Goal: Task Accomplishment & Management: Manage account settings

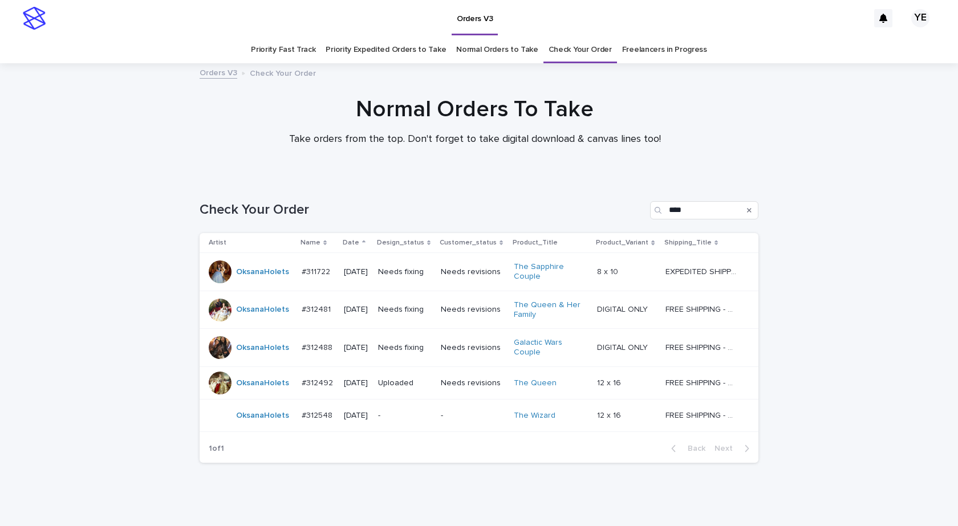
click at [262, 423] on div "OksanaHolets" at bounding box center [262, 415] width 53 height 19
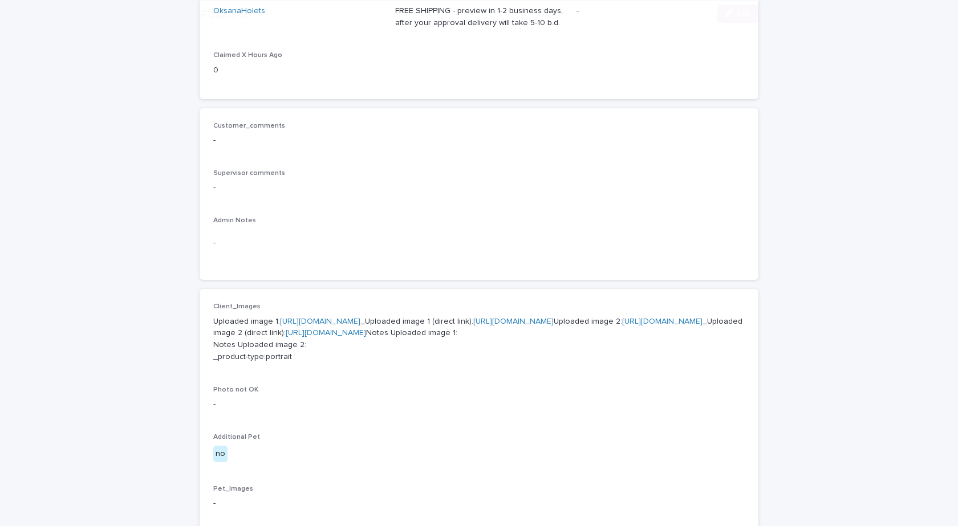
scroll to position [399, 0]
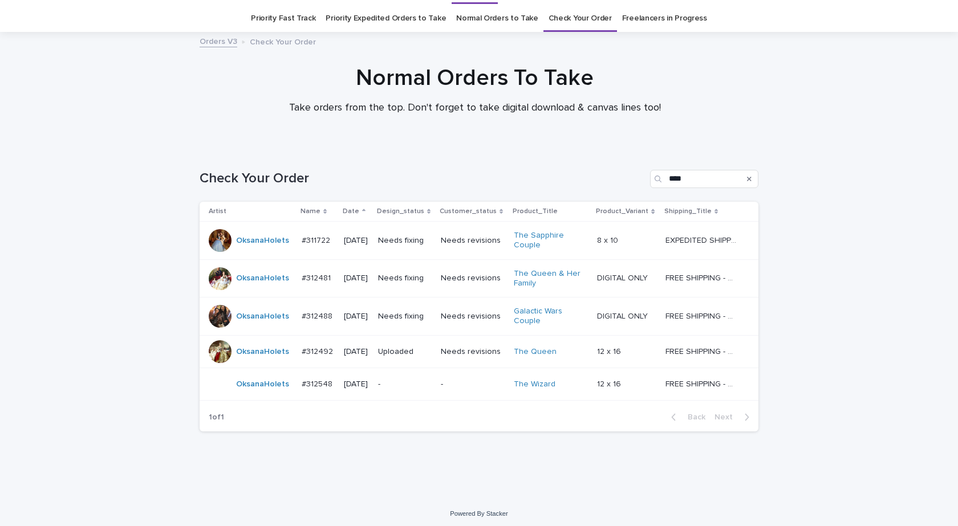
scroll to position [35, 0]
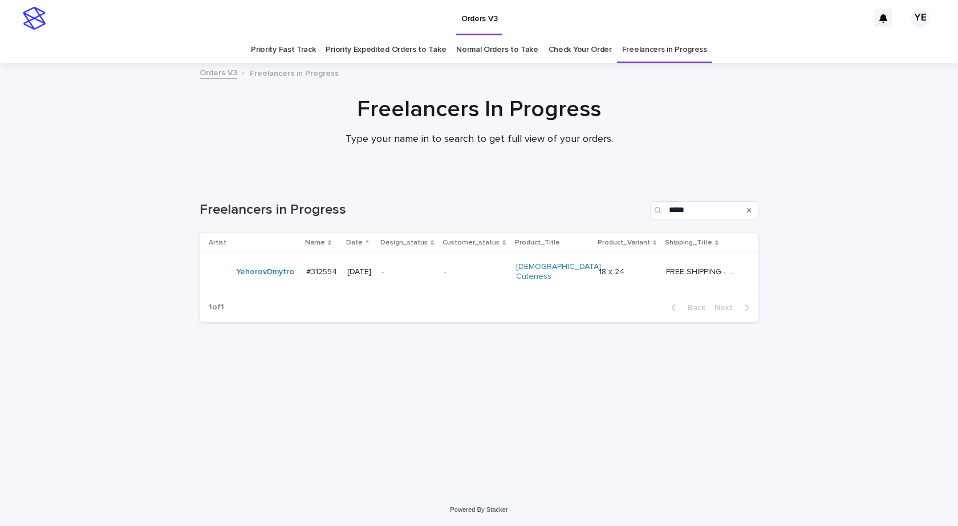
click at [258, 278] on div "YehorovDmytro" at bounding box center [265, 272] width 58 height 19
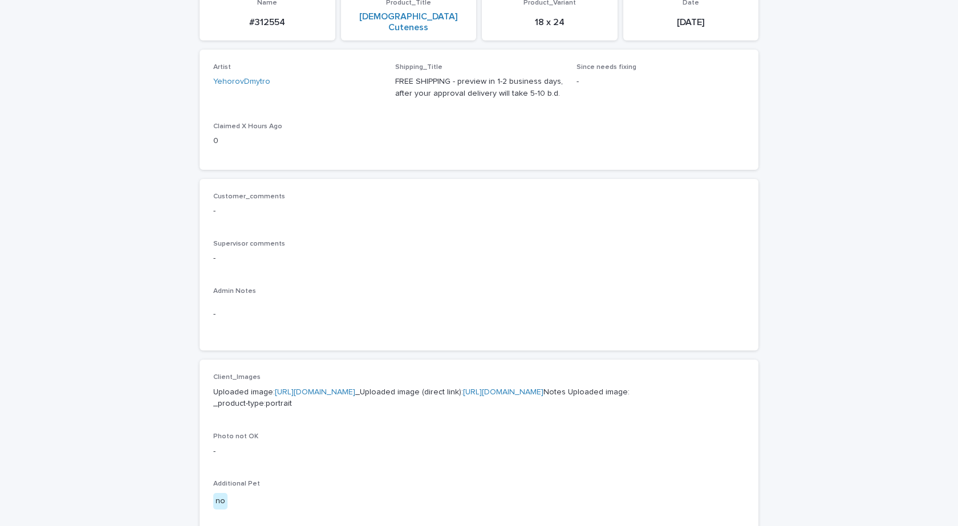
scroll to position [399, 0]
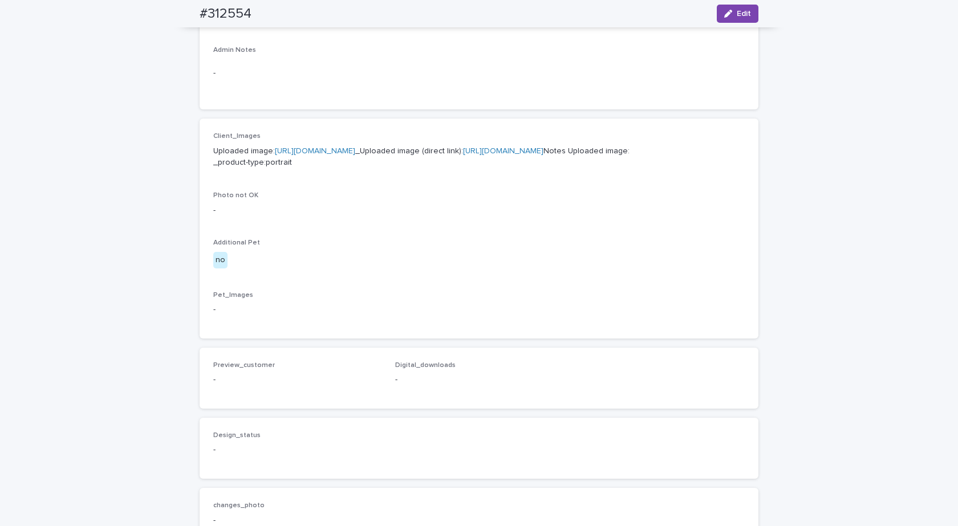
click at [355, 147] on link "https://cdn.shopify.com-uploadkit.app/s/files/1/0033/4807/0511/files/download.h…" at bounding box center [315, 151] width 80 height 8
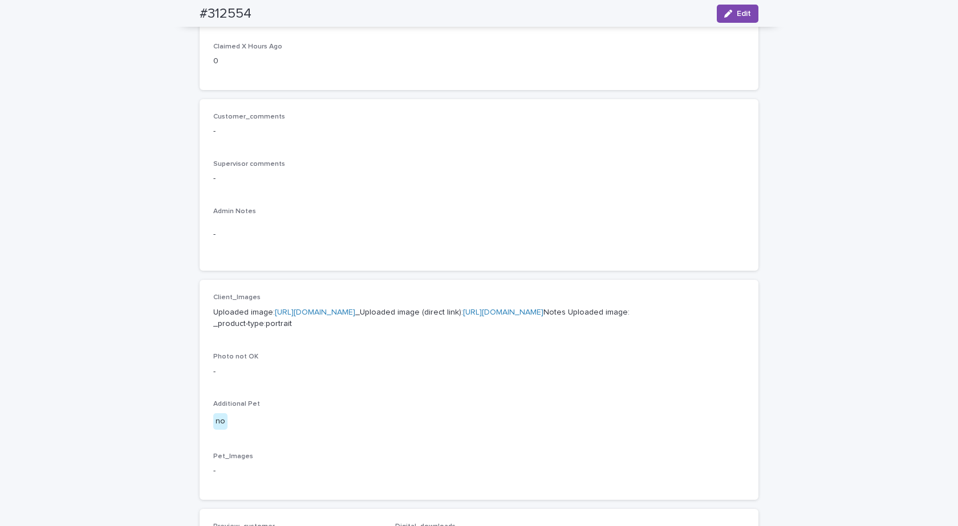
scroll to position [0, 0]
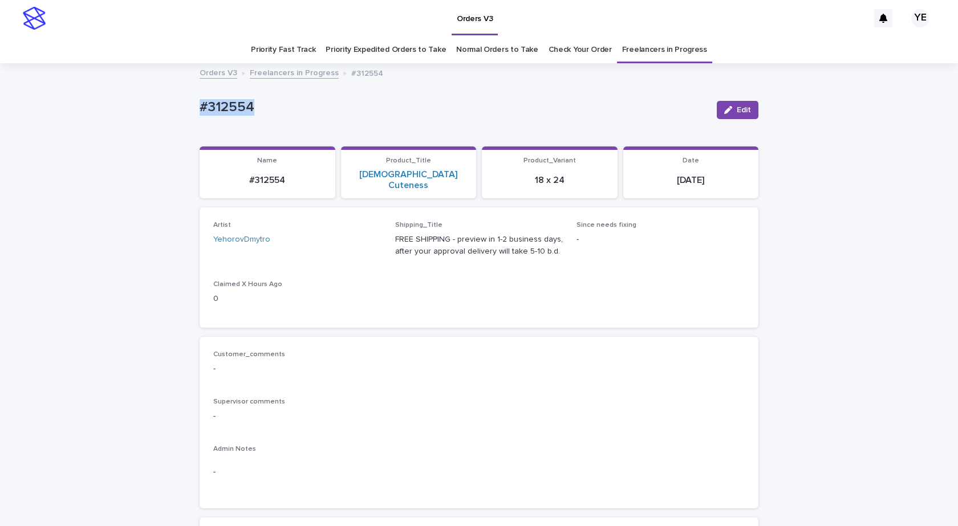
drag, startPoint x: 269, startPoint y: 117, endPoint x: 136, endPoint y: 105, distance: 133.3
copy p "#312554"
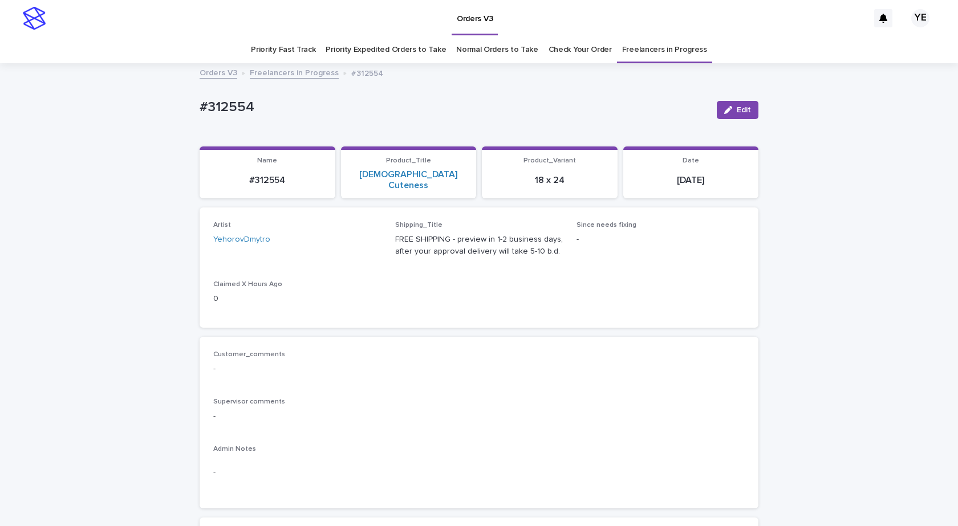
drag, startPoint x: 241, startPoint y: 115, endPoint x: 176, endPoint y: 120, distance: 65.2
copy p "#312554"
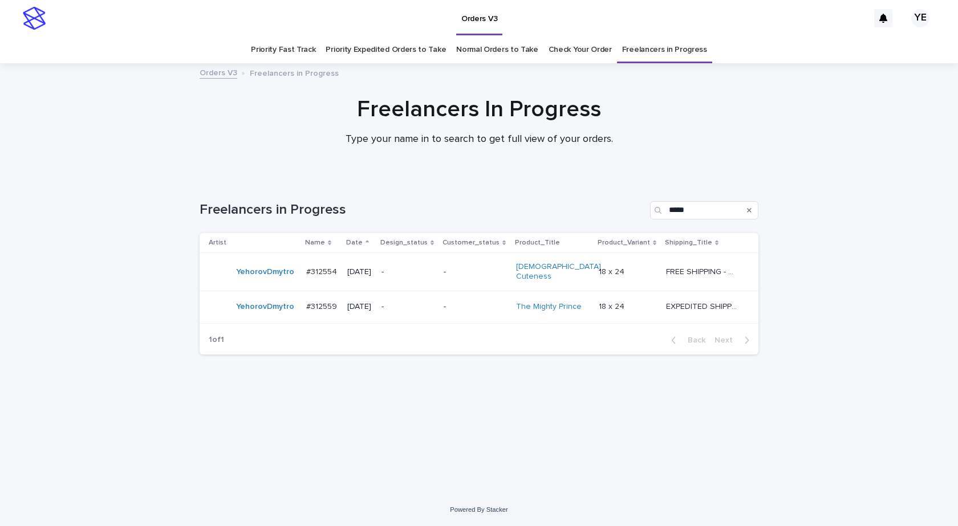
click at [302, 313] on td "#312559 #312559" at bounding box center [322, 307] width 41 height 32
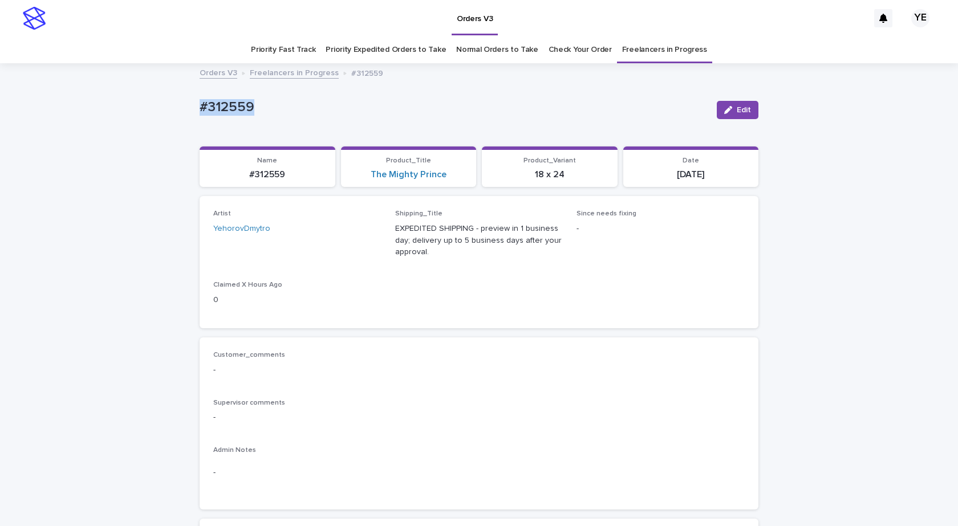
drag, startPoint x: 263, startPoint y: 112, endPoint x: 152, endPoint y: 120, distance: 111.4
copy p "#312559"
click at [736, 107] on span "Edit" at bounding box center [743, 110] width 14 height 8
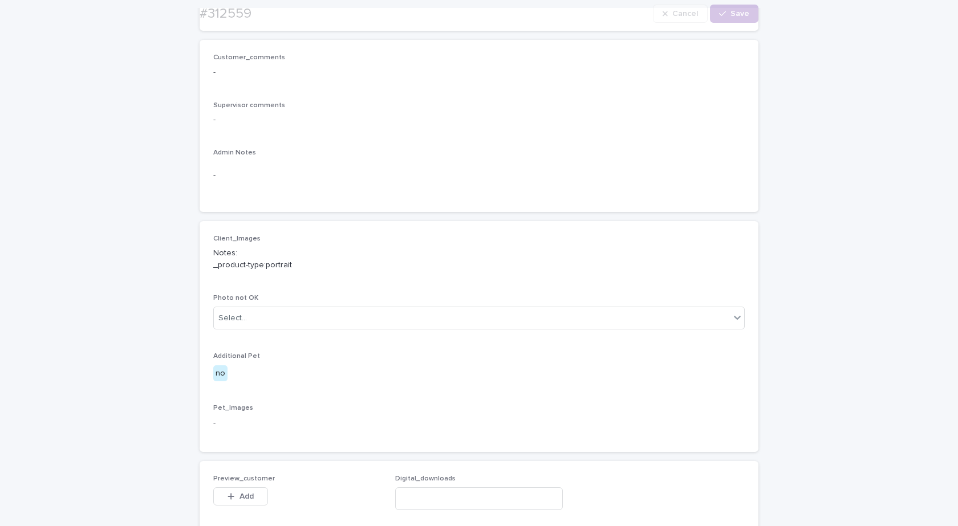
scroll to position [342, 0]
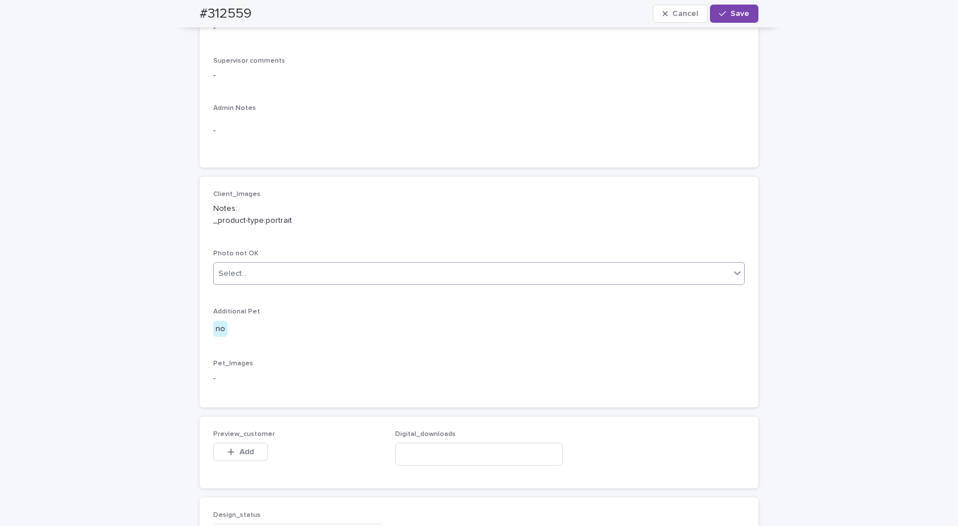
click at [247, 274] on div "Select..." at bounding box center [472, 273] width 516 height 19
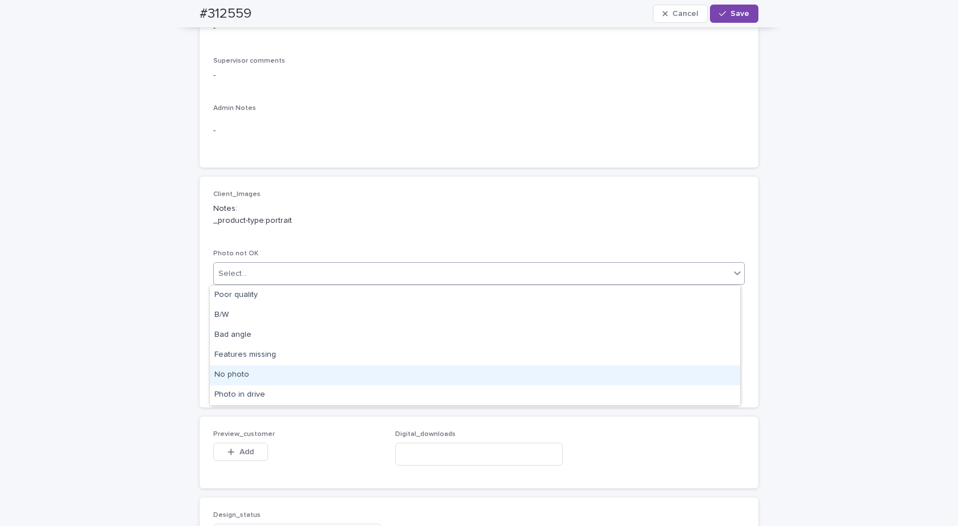
click at [231, 376] on div "No photo" at bounding box center [475, 375] width 530 height 20
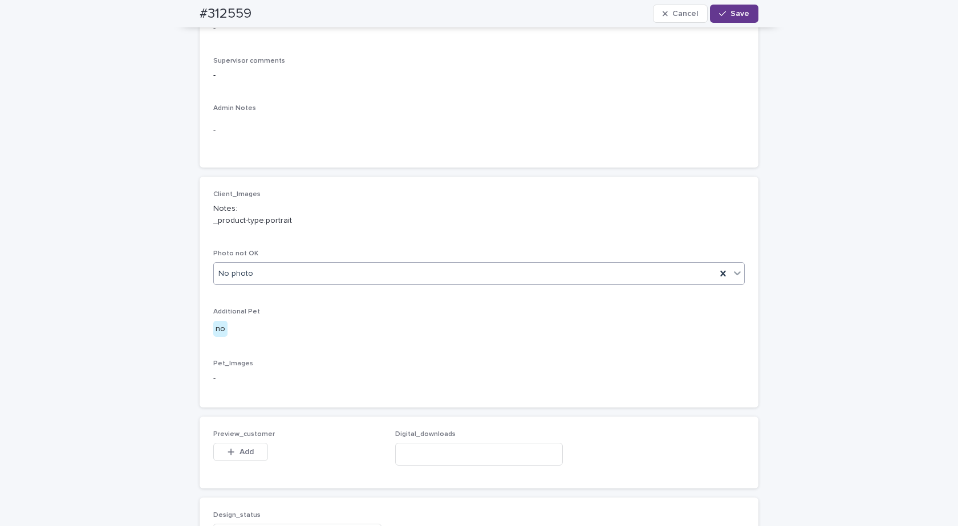
click at [722, 16] on icon "button" at bounding box center [722, 14] width 7 height 8
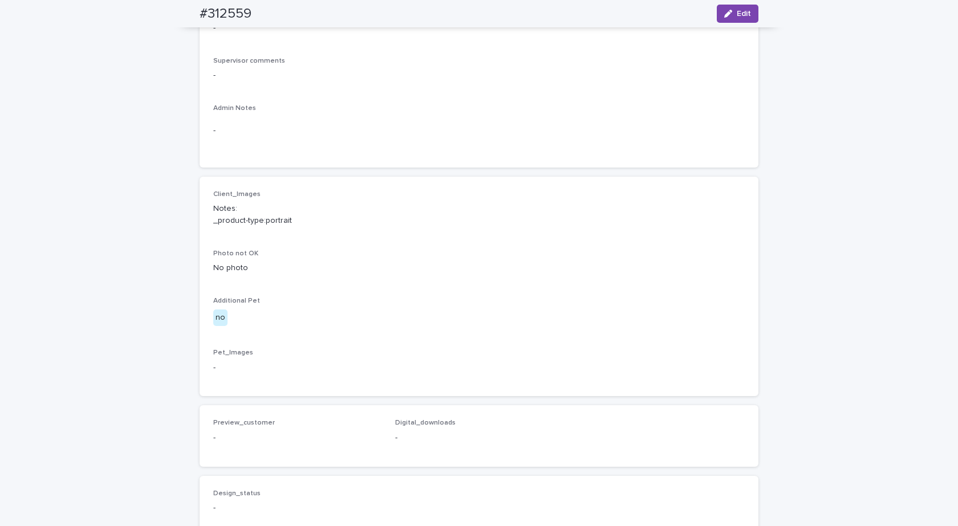
scroll to position [325, 0]
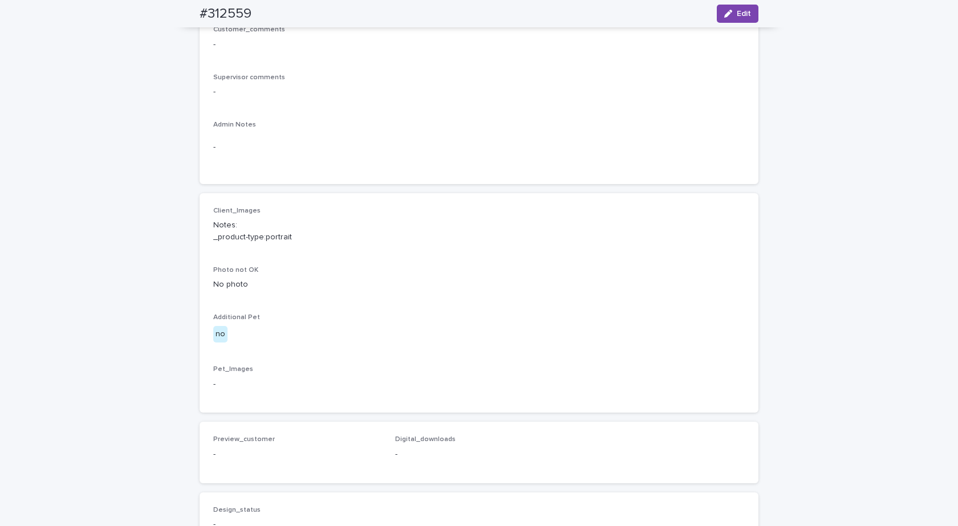
click at [96, 141] on div "Loading... Saving… Loading... Saving… #312559 Edit #312559 Edit Sorry, there wa…" at bounding box center [479, 264] width 958 height 1051
drag, startPoint x: 263, startPoint y: 8, endPoint x: 155, endPoint y: 25, distance: 109.1
click at [158, 10] on div "Loading... Saving… Loading... Saving… #312559 Edit #312559 Edit Sorry, there wa…" at bounding box center [479, 264] width 958 height 1051
drag, startPoint x: 184, startPoint y: 15, endPoint x: 283, endPoint y: 19, distance: 99.2
click at [283, 19] on div "#312559 Edit" at bounding box center [478, 13] width 613 height 27
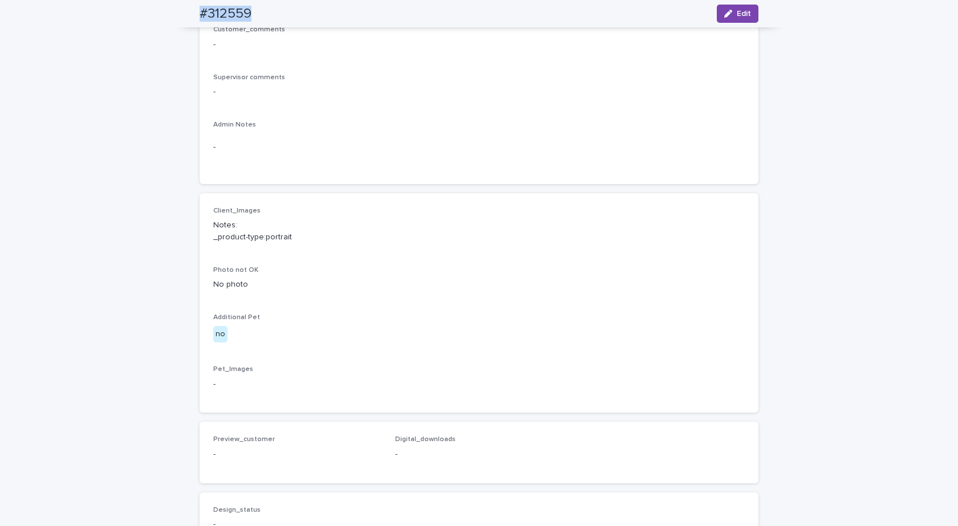
copy h2 "#312559"
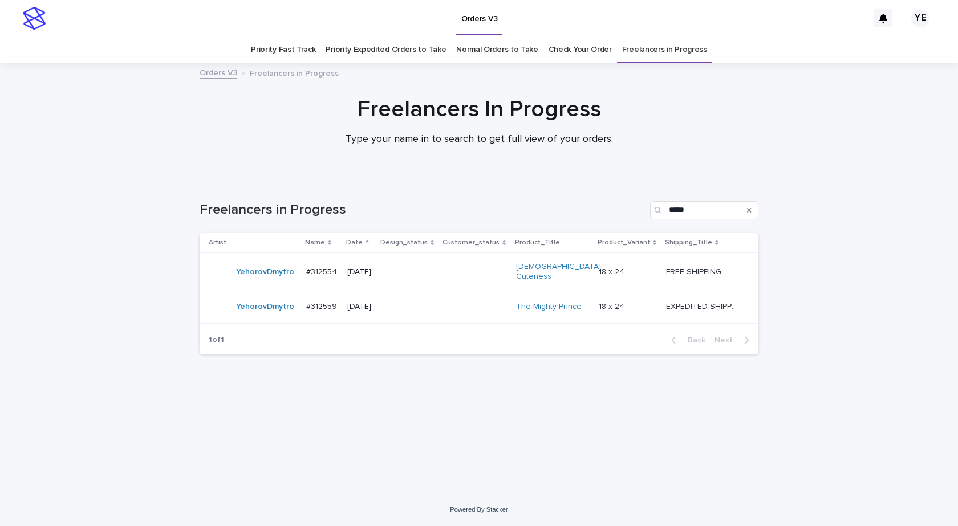
drag, startPoint x: 908, startPoint y: 393, endPoint x: 884, endPoint y: 347, distance: 52.0
click at [909, 389] on div "Loading... Saving… Loading... Saving… Freelancers in Progress ***** Artist Name…" at bounding box center [479, 335] width 958 height 315
click at [165, 474] on div "Loading... Saving… Loading... Saving… Freelancers in Progress ***** Artist Name…" at bounding box center [479, 335] width 958 height 315
click at [343, 382] on div "Loading... Saving… Loading... Saving… Freelancers in Progress ***** Artist Name…" at bounding box center [479, 321] width 570 height 287
click at [314, 316] on td "#312566 #312566" at bounding box center [323, 302] width 42 height 32
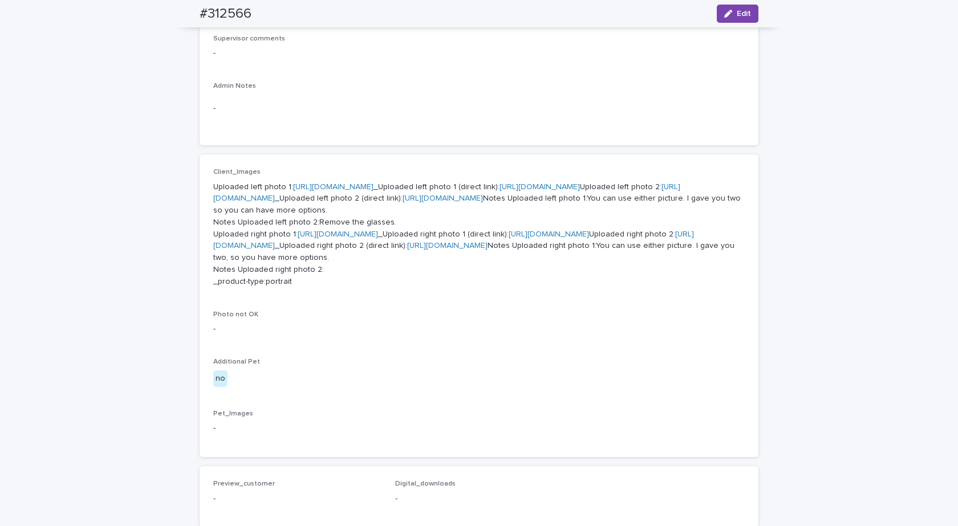
scroll to position [456, 0]
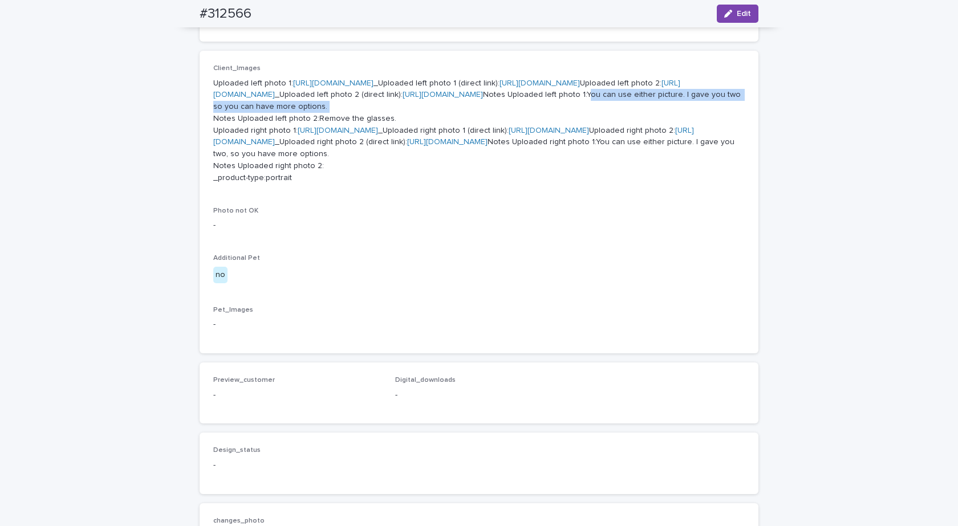
drag, startPoint x: 581, startPoint y: 225, endPoint x: 309, endPoint y: 230, distance: 272.5
click at [309, 184] on p "Uploaded left photo 1: [URL][DOMAIN_NAME] _Uploaded left photo 1 (direct link):…" at bounding box center [478, 131] width 531 height 107
copy p "You can use either picture. I gave you two so you can have more options."
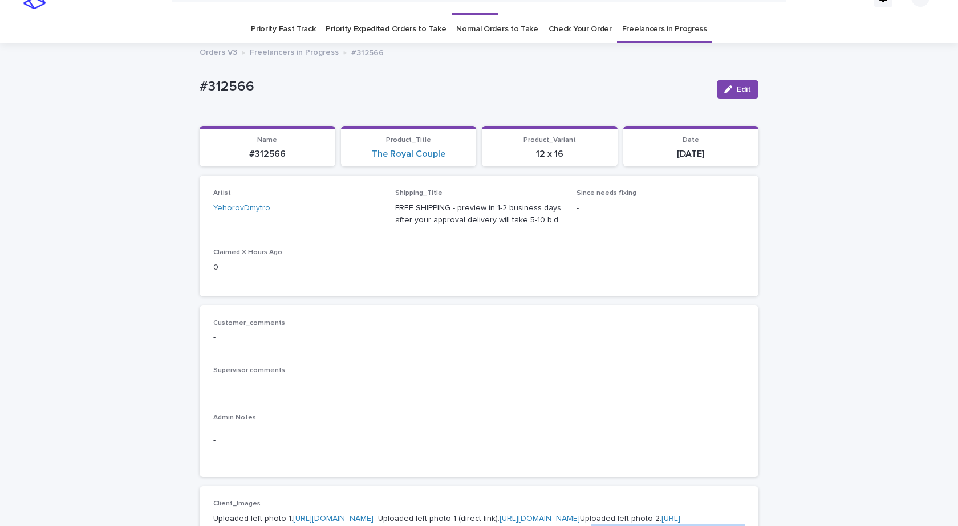
scroll to position [0, 0]
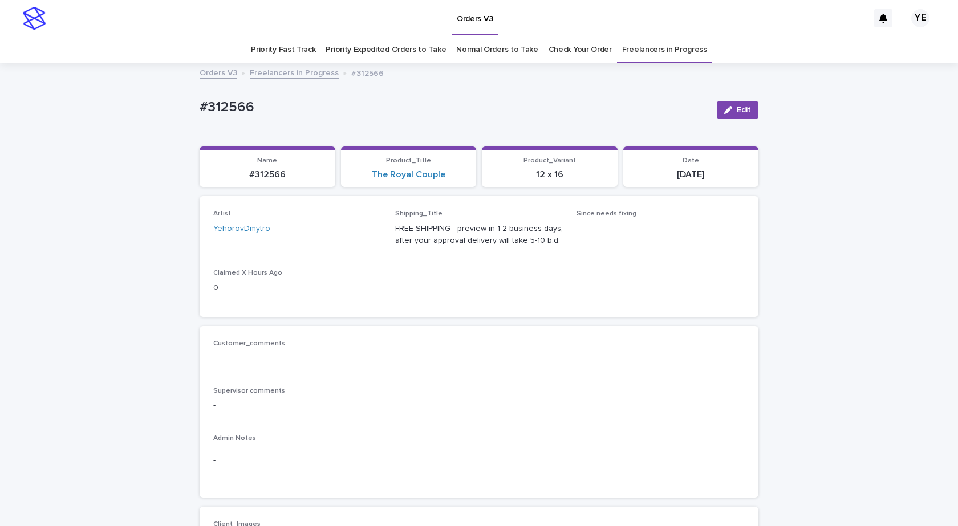
click at [272, 70] on link "Freelancers in Progress" at bounding box center [294, 72] width 89 height 13
